Goal: Task Accomplishment & Management: Manage account settings

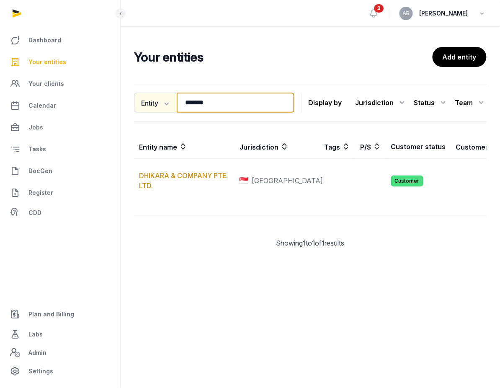
drag, startPoint x: 210, startPoint y: 105, endPoint x: 172, endPoint y: 103, distance: 38.2
click at [172, 103] on div "Entity Entity People Tags Services ******* Search" at bounding box center [214, 103] width 160 height 20
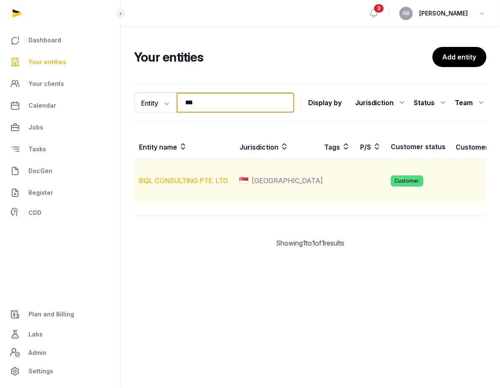
type input "***"
click at [173, 185] on link "BQL CONSULTING PTE. LTD." at bounding box center [184, 180] width 90 height 8
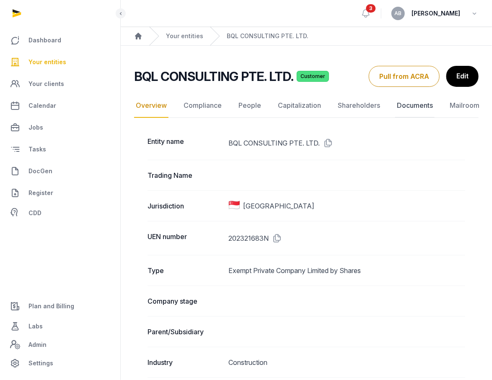
click at [409, 108] on link "Documents" at bounding box center [414, 105] width 39 height 24
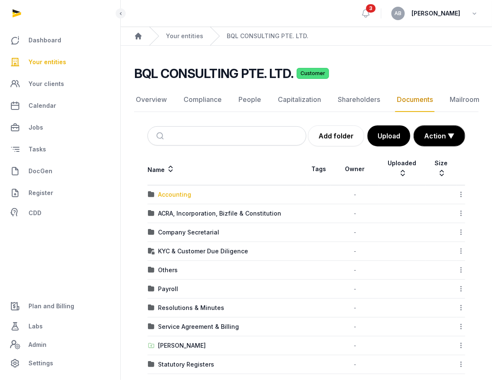
click at [171, 190] on div "Accounting" at bounding box center [174, 194] width 33 height 8
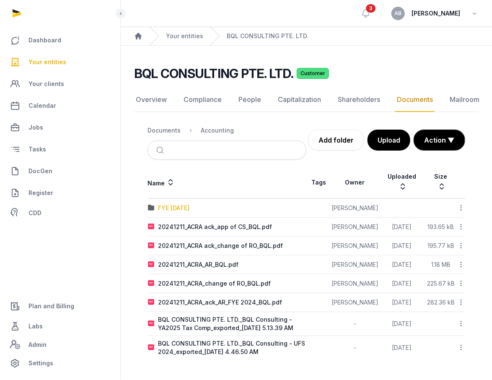
click at [189, 204] on div "FYE [DATE]" at bounding box center [173, 208] width 31 height 8
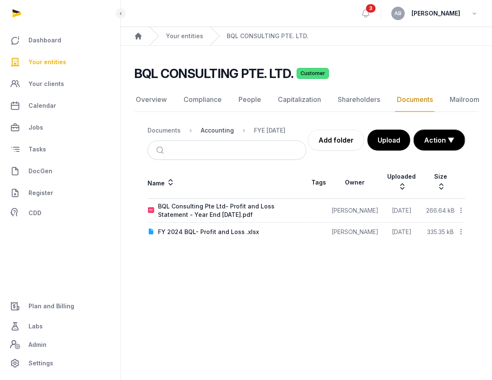
click at [207, 126] on div "Accounting" at bounding box center [217, 130] width 33 height 8
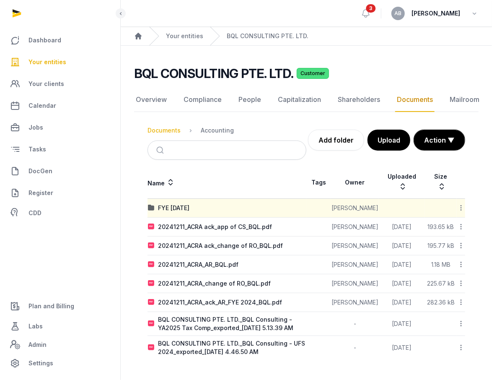
click at [161, 126] on div "Documents" at bounding box center [163, 130] width 33 height 8
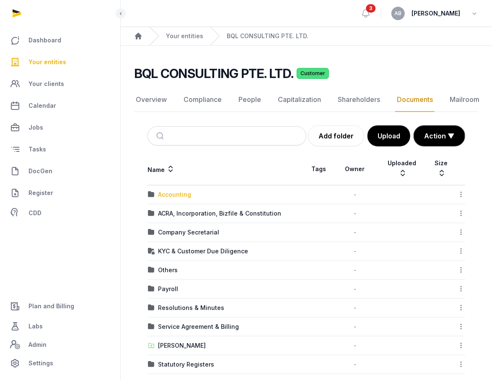
click at [172, 190] on div "Accounting" at bounding box center [174, 194] width 33 height 8
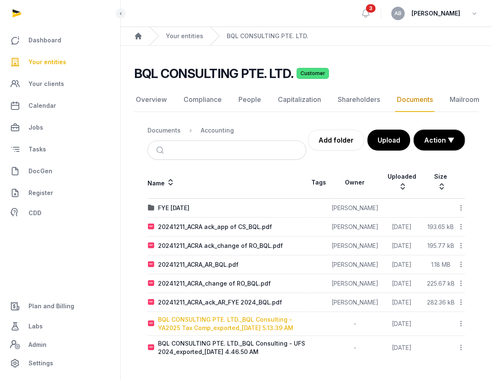
click at [228, 317] on div "BQL CONSULTING PTE. LTD._BQL Consulting - YA2025 Tax Comp_exported_[DATE] 5.13.…" at bounding box center [232, 323] width 148 height 17
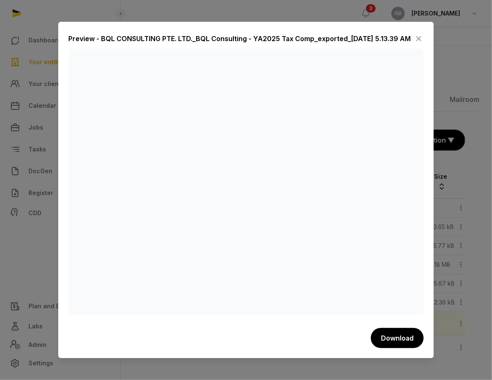
click at [418, 37] on icon at bounding box center [419, 38] width 10 height 13
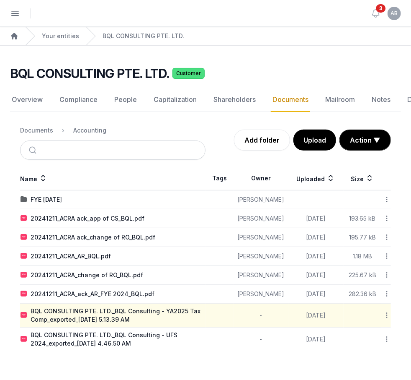
click at [390, 337] on icon at bounding box center [387, 338] width 8 height 9
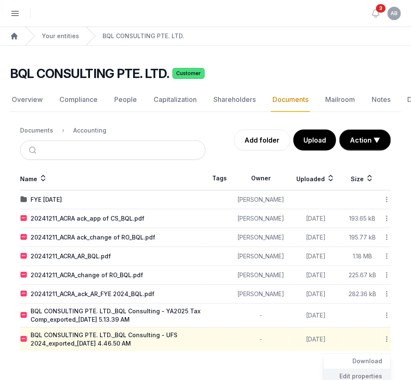
click at [370, 375] on div "Edit properties" at bounding box center [357, 375] width 67 height 15
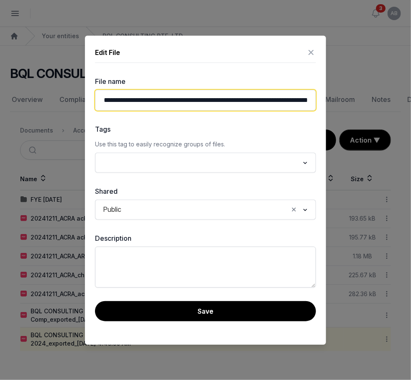
drag, startPoint x: 199, startPoint y: 100, endPoint x: 79, endPoint y: 100, distance: 119.8
click at [79, 100] on div "**********" at bounding box center [205, 190] width 411 height 380
drag, startPoint x: 192, startPoint y: 101, endPoint x: 313, endPoint y: 102, distance: 120.2
click at [313, 102] on input "**********" at bounding box center [205, 100] width 221 height 21
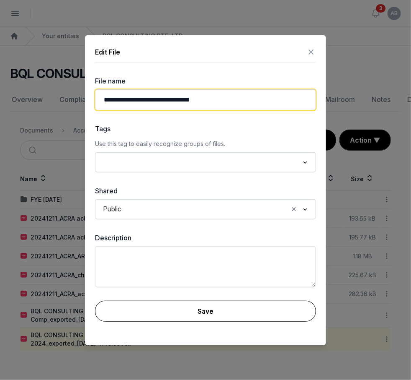
type input "**********"
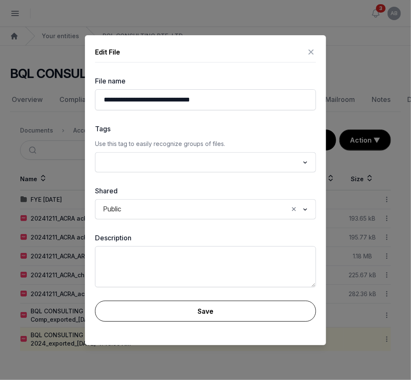
click at [259, 311] on button "Save" at bounding box center [205, 310] width 221 height 21
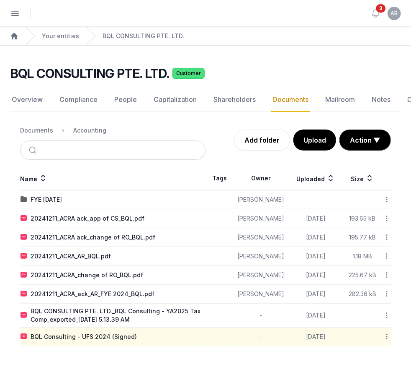
click at [385, 311] on icon at bounding box center [387, 314] width 8 height 9
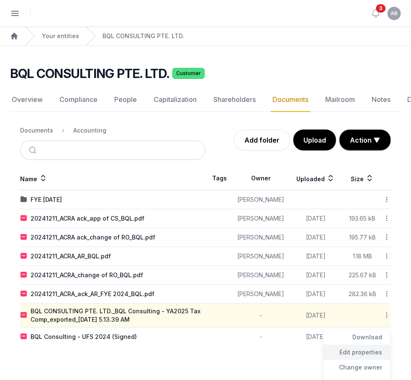
click at [353, 349] on div "Edit properties" at bounding box center [357, 351] width 67 height 15
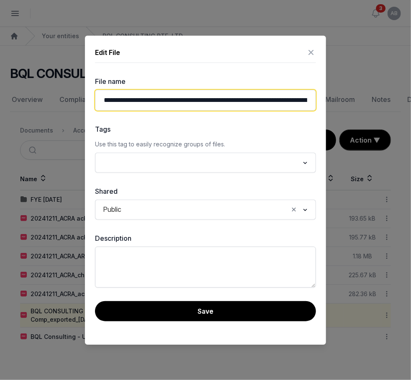
drag, startPoint x: 198, startPoint y: 100, endPoint x: 90, endPoint y: 103, distance: 107.3
click at [90, 103] on div "**********" at bounding box center [205, 190] width 241 height 309
drag, startPoint x: 217, startPoint y: 100, endPoint x: 337, endPoint y: 101, distance: 120.7
click at [337, 101] on div "**********" at bounding box center [205, 190] width 411 height 380
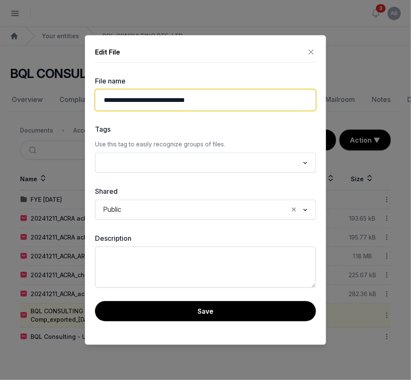
scroll to position [0, 0]
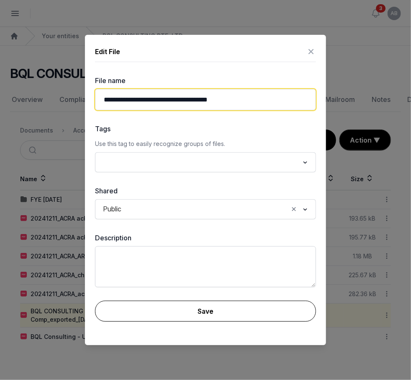
type input "**********"
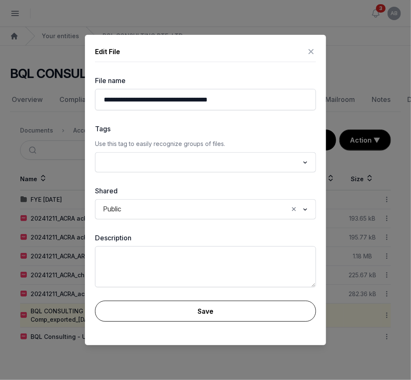
click at [202, 311] on button "Save" at bounding box center [205, 310] width 221 height 21
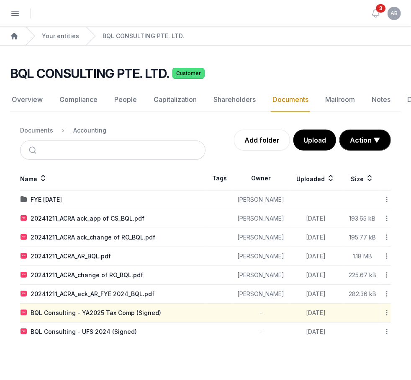
click at [388, 327] on icon at bounding box center [387, 331] width 8 height 9
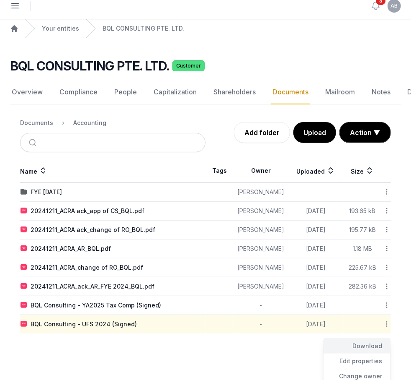
scroll to position [56, 0]
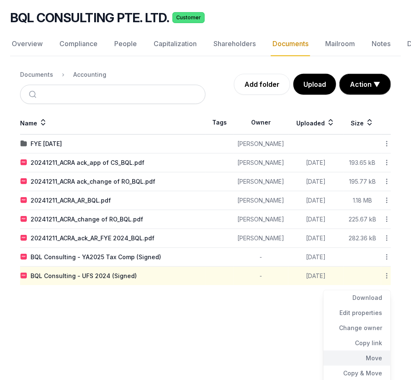
click at [363, 354] on div "Move" at bounding box center [357, 357] width 67 height 15
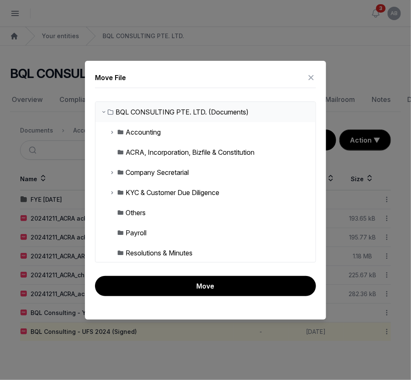
scroll to position [8, 0]
click at [142, 134] on div "Accounting" at bounding box center [143, 132] width 35 height 10
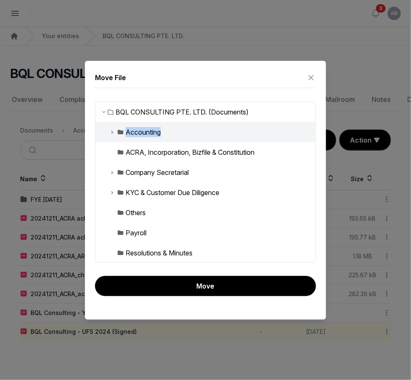
click at [142, 134] on div "Accounting" at bounding box center [143, 132] width 35 height 10
click at [116, 133] on div "Accounting" at bounding box center [138, 132] width 45 height 10
click at [136, 132] on div "Accounting" at bounding box center [143, 132] width 35 height 10
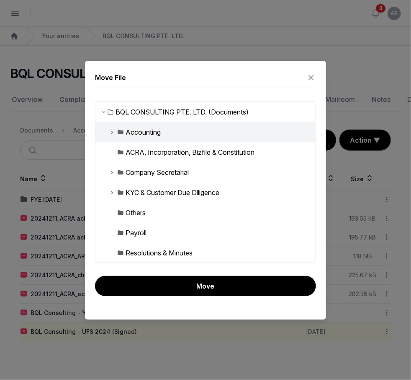
click at [111, 132] on icon at bounding box center [112, 132] width 7 height 10
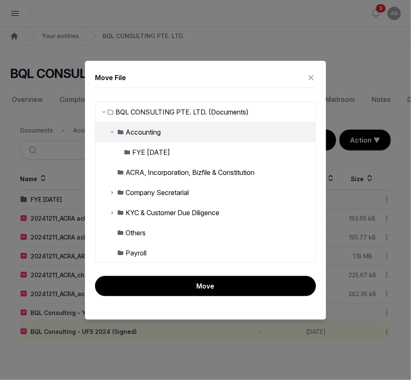
click at [141, 153] on div "FYE [DATE]" at bounding box center [151, 152] width 38 height 10
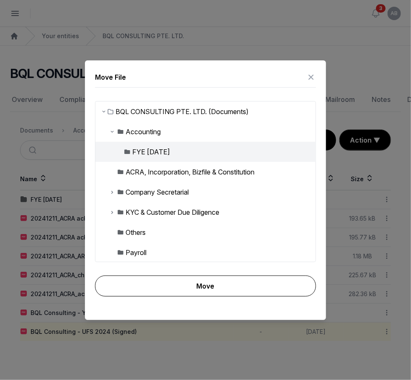
click at [190, 290] on button "Move" at bounding box center [205, 285] width 221 height 21
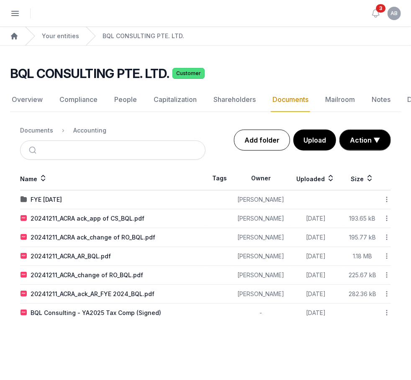
click at [275, 134] on link "Add folder" at bounding box center [262, 139] width 56 height 21
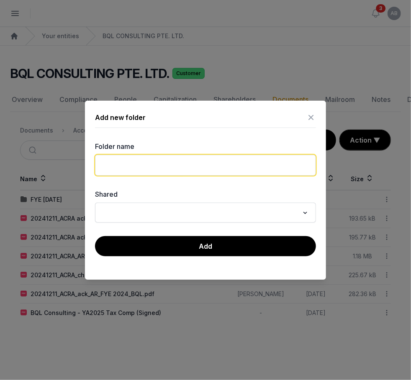
click at [167, 161] on input "text" at bounding box center [205, 165] width 221 height 21
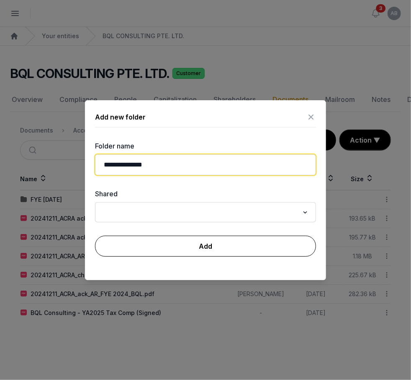
type input "**********"
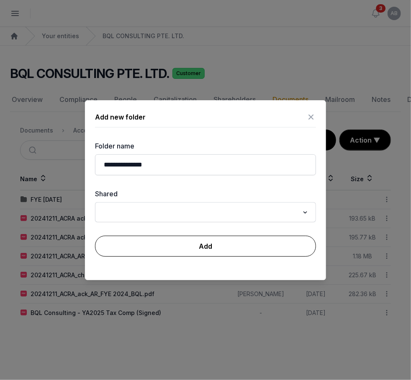
click at [182, 246] on button "Add" at bounding box center [205, 245] width 221 height 21
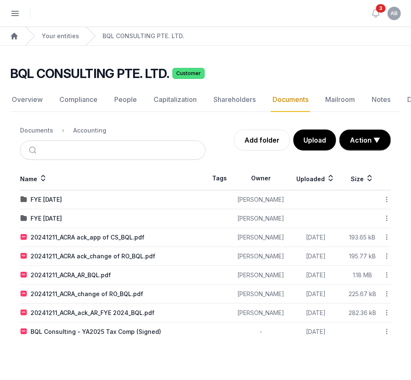
click at [386, 327] on icon at bounding box center [387, 331] width 8 height 9
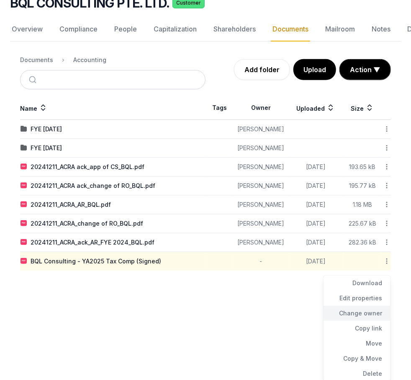
scroll to position [71, 0]
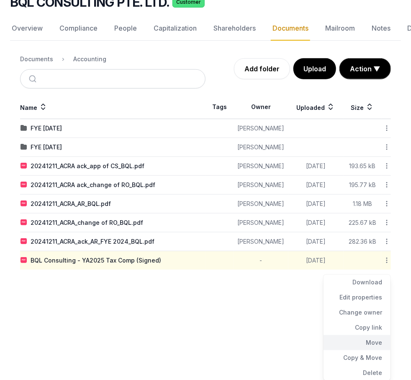
click at [352, 339] on div "Move" at bounding box center [357, 342] width 67 height 15
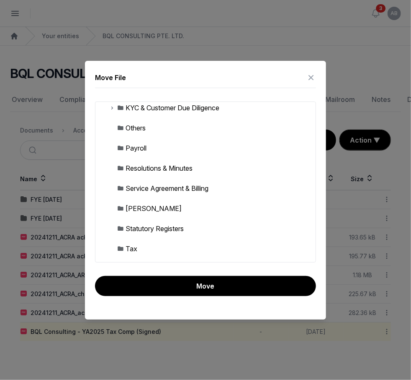
scroll to position [158, 0]
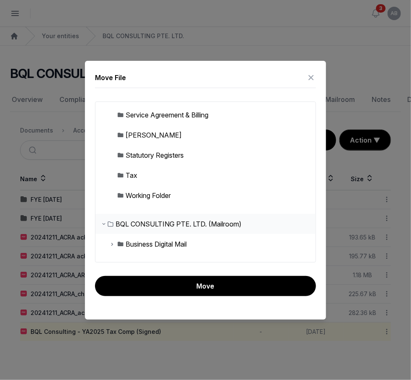
click at [121, 174] on img at bounding box center [120, 175] width 7 height 7
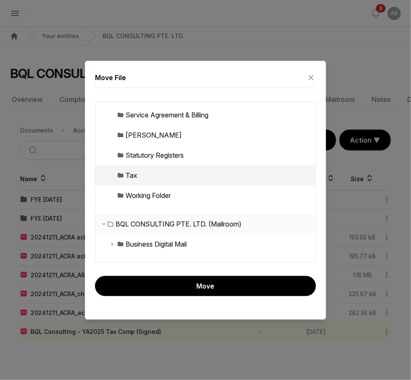
click at [121, 174] on img at bounding box center [120, 175] width 7 height 7
click at [138, 174] on div "Tax" at bounding box center [206, 175] width 220 height 20
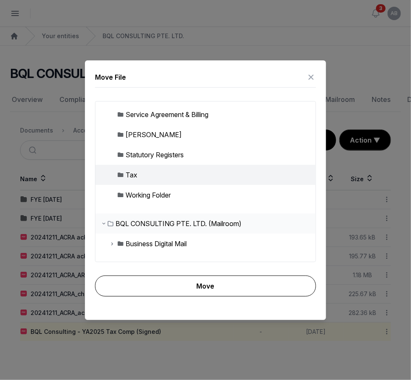
click at [184, 281] on button "Move" at bounding box center [205, 285] width 221 height 21
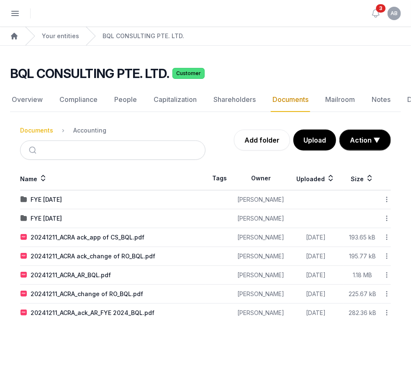
click at [36, 126] on div "Documents" at bounding box center [36, 130] width 33 height 8
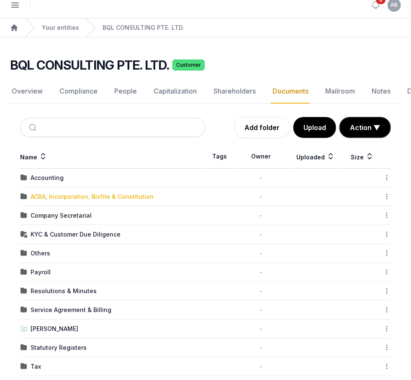
scroll to position [39, 0]
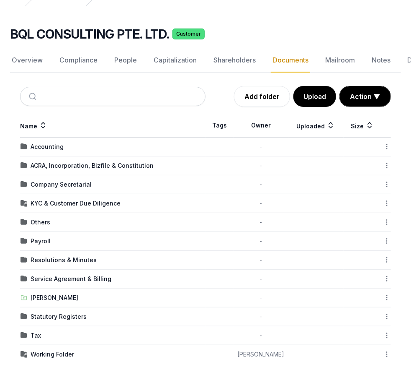
click at [38, 328] on td "Tax" at bounding box center [113, 335] width 186 height 19
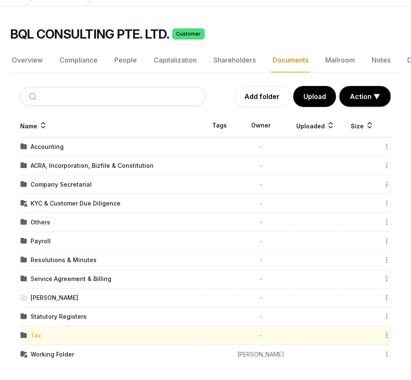
click at [36, 331] on div "Tax" at bounding box center [36, 335] width 10 height 8
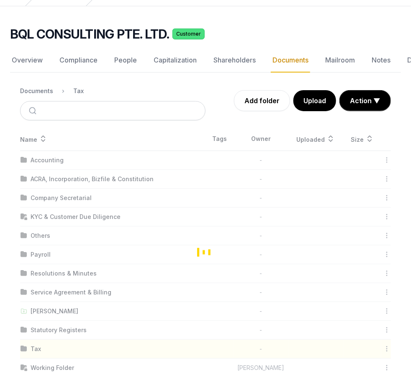
scroll to position [8, 0]
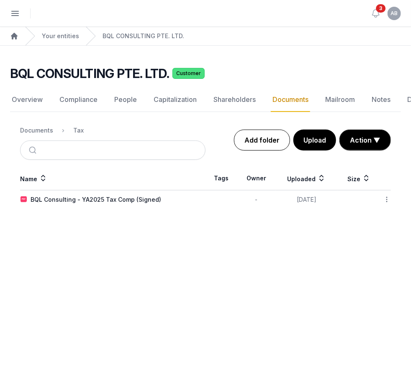
click at [266, 129] on link "Add folder" at bounding box center [262, 139] width 56 height 21
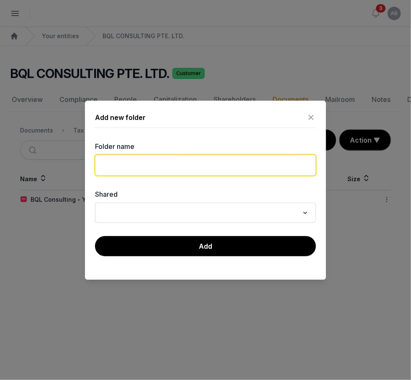
click at [137, 167] on input "text" at bounding box center [205, 165] width 221 height 21
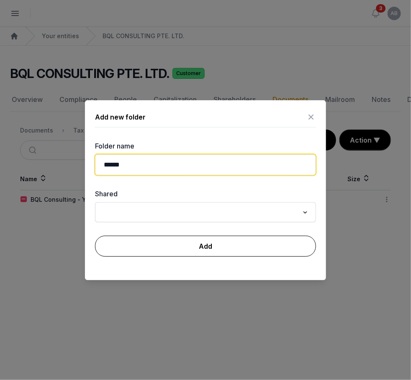
type input "******"
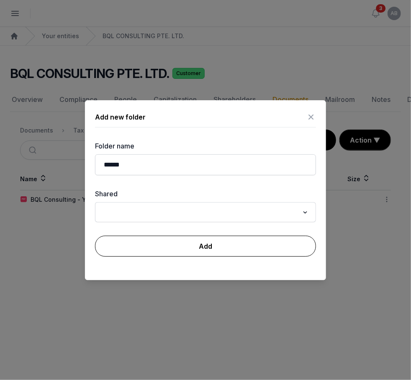
click at [133, 253] on button "Add" at bounding box center [205, 245] width 221 height 21
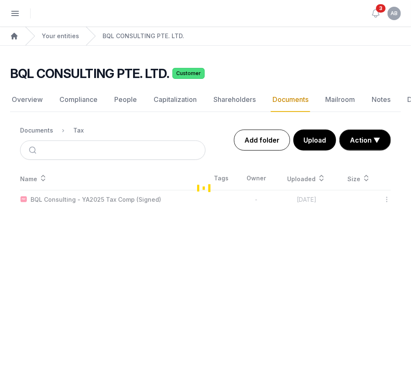
click at [269, 134] on link "Add folder" at bounding box center [262, 139] width 56 height 21
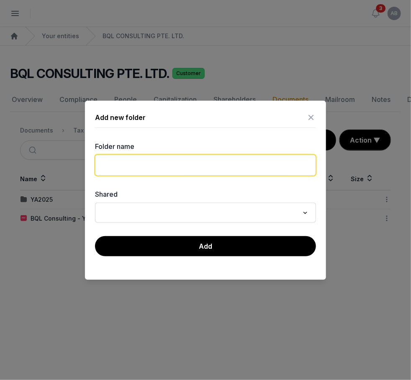
click at [173, 163] on input "text" at bounding box center [205, 165] width 221 height 21
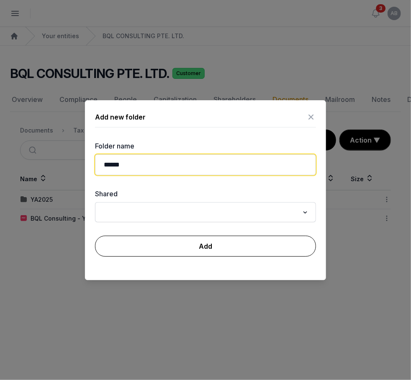
type input "******"
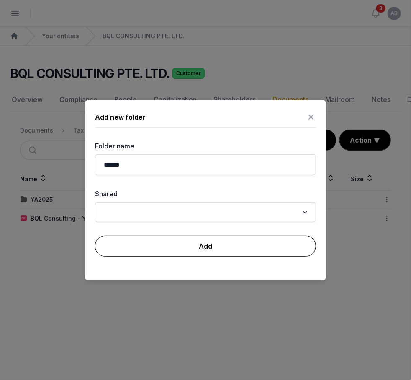
click at [171, 250] on button "Add" at bounding box center [205, 245] width 221 height 21
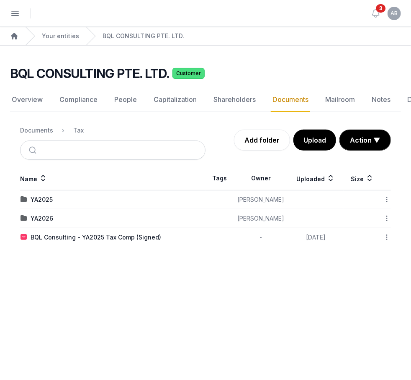
click at [386, 233] on icon at bounding box center [387, 237] width 8 height 9
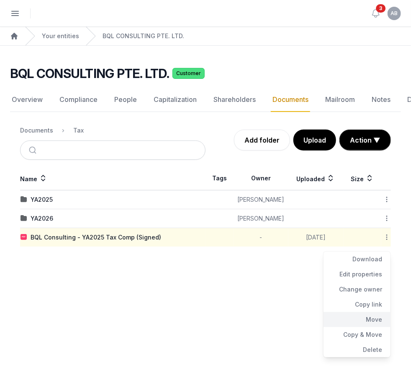
click at [362, 312] on div "Move" at bounding box center [357, 319] width 67 height 15
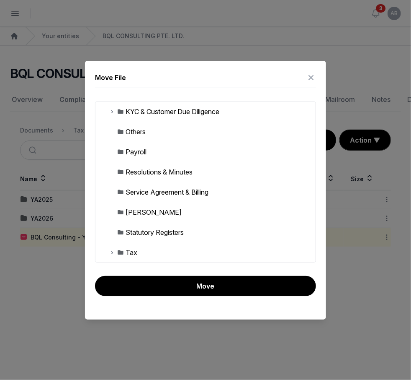
scroll to position [158, 0]
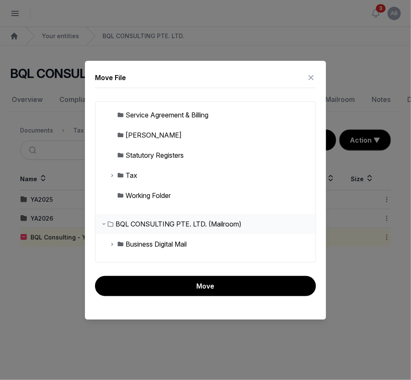
click at [137, 175] on div "Tax" at bounding box center [132, 175] width 12 height 10
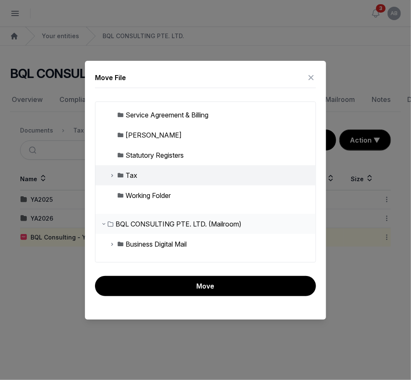
click at [137, 175] on div "Tax" at bounding box center [132, 175] width 12 height 10
click at [112, 173] on icon at bounding box center [112, 175] width 7 height 10
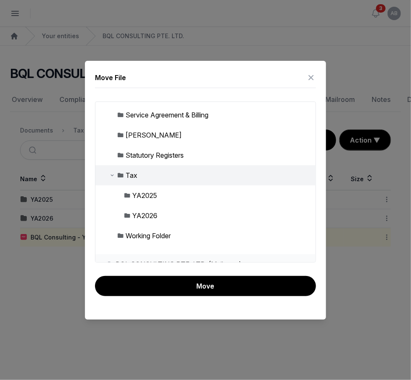
click at [138, 192] on div "YA2025" at bounding box center [144, 195] width 25 height 10
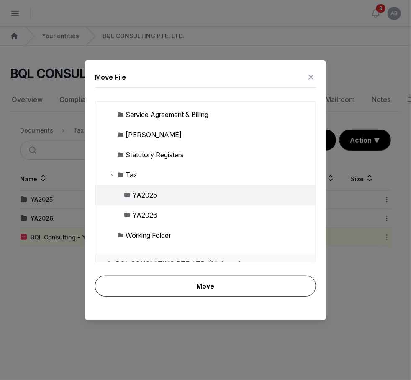
click at [173, 279] on button "Move" at bounding box center [205, 285] width 221 height 21
